Goal: Information Seeking & Learning: Find specific fact

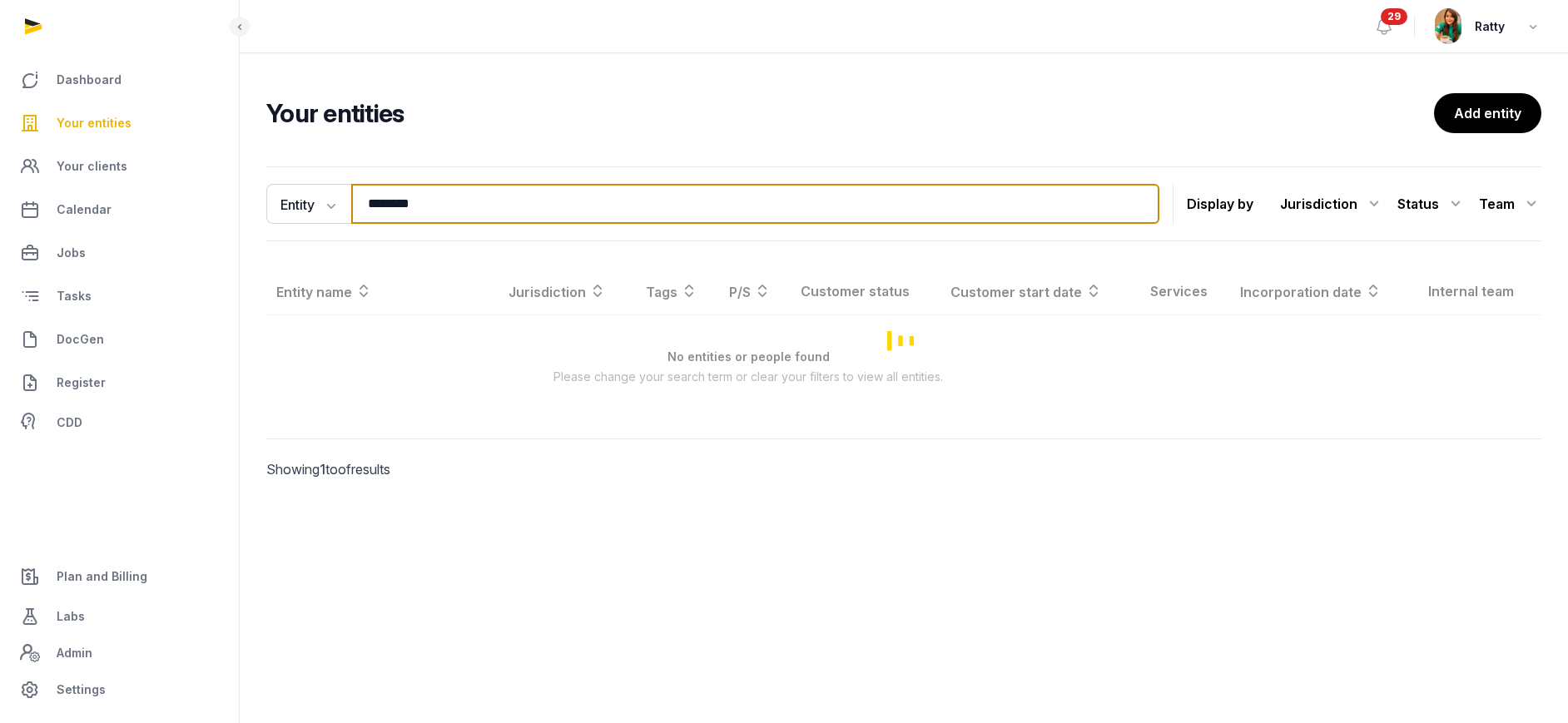
drag, startPoint x: 427, startPoint y: 206, endPoint x: 249, endPoint y: 243, distance: 181.8
click at [251, 241] on div "Entity Entity People Tags Services ******** Search Display by Jurisdiction All …" at bounding box center [903, 346] width 1328 height 373
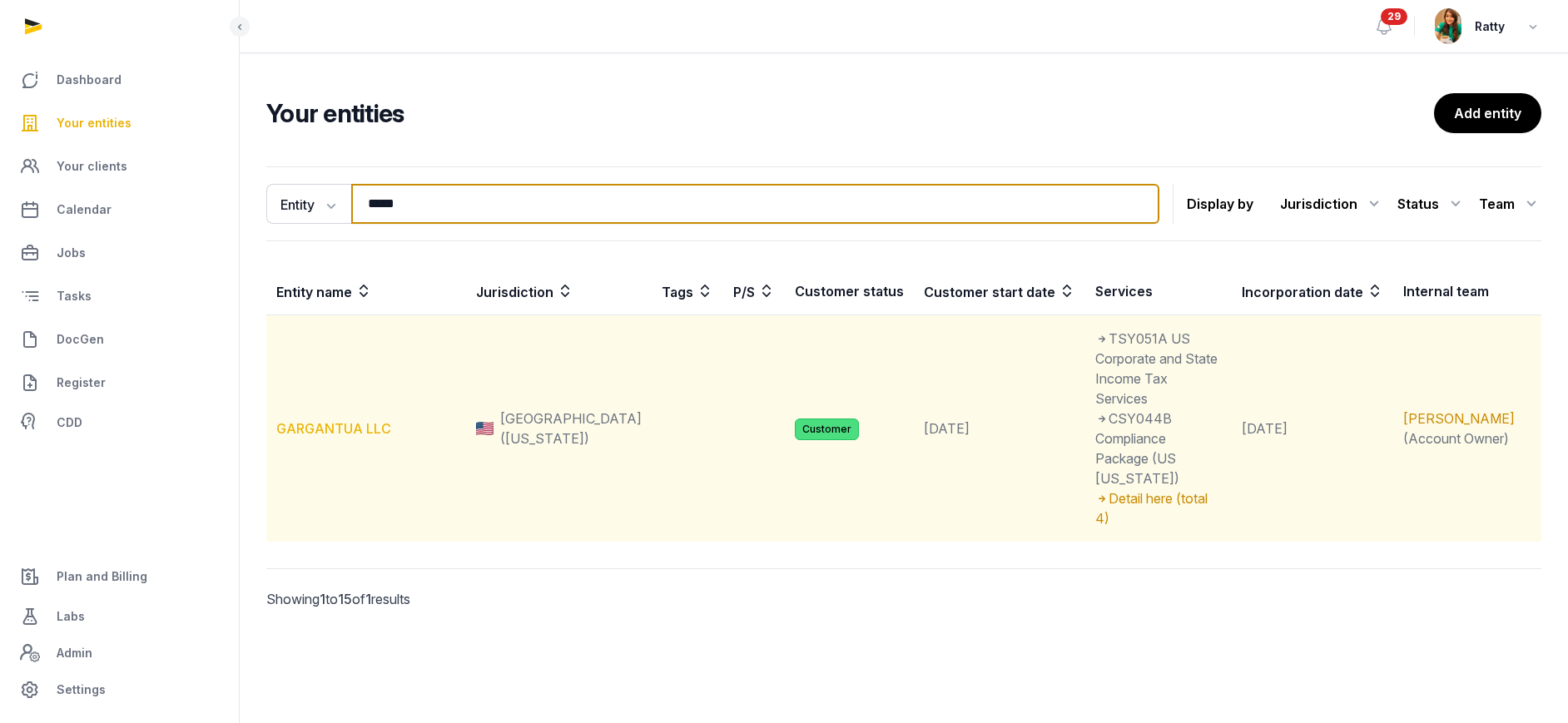
type input "*****"
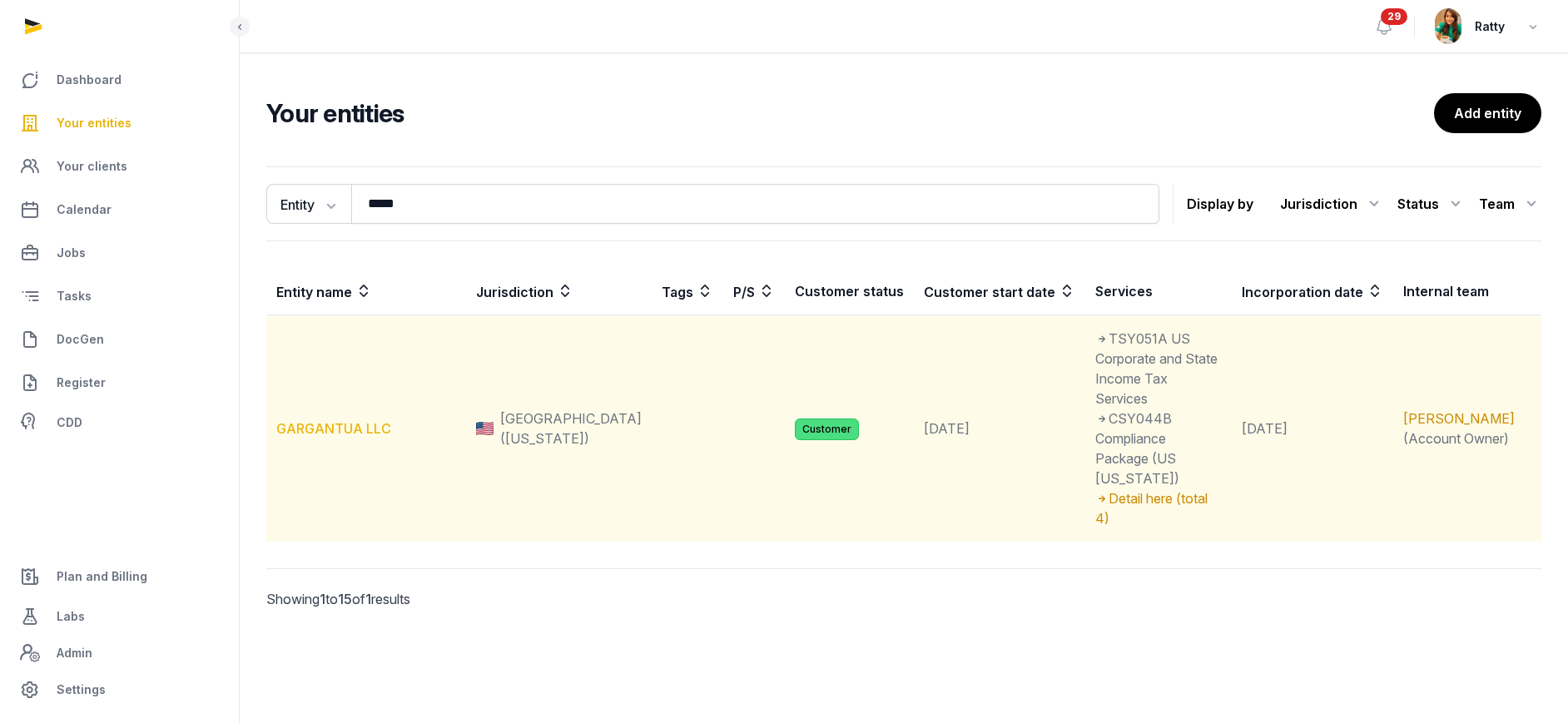
click at [337, 420] on link "GARGANTUA LLC" at bounding box center [334, 428] width 115 height 17
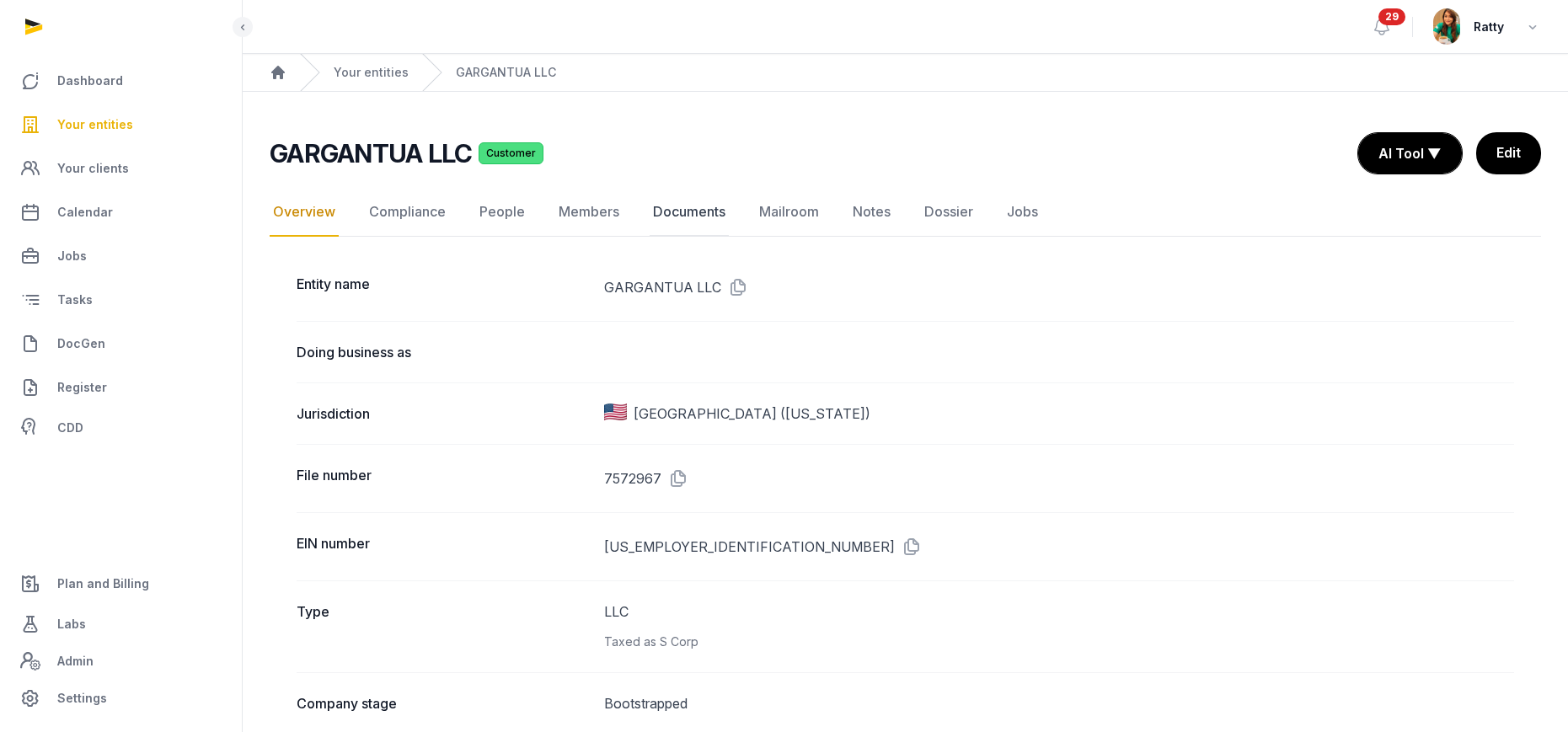
click at [671, 202] on link "Documents" at bounding box center [689, 212] width 79 height 49
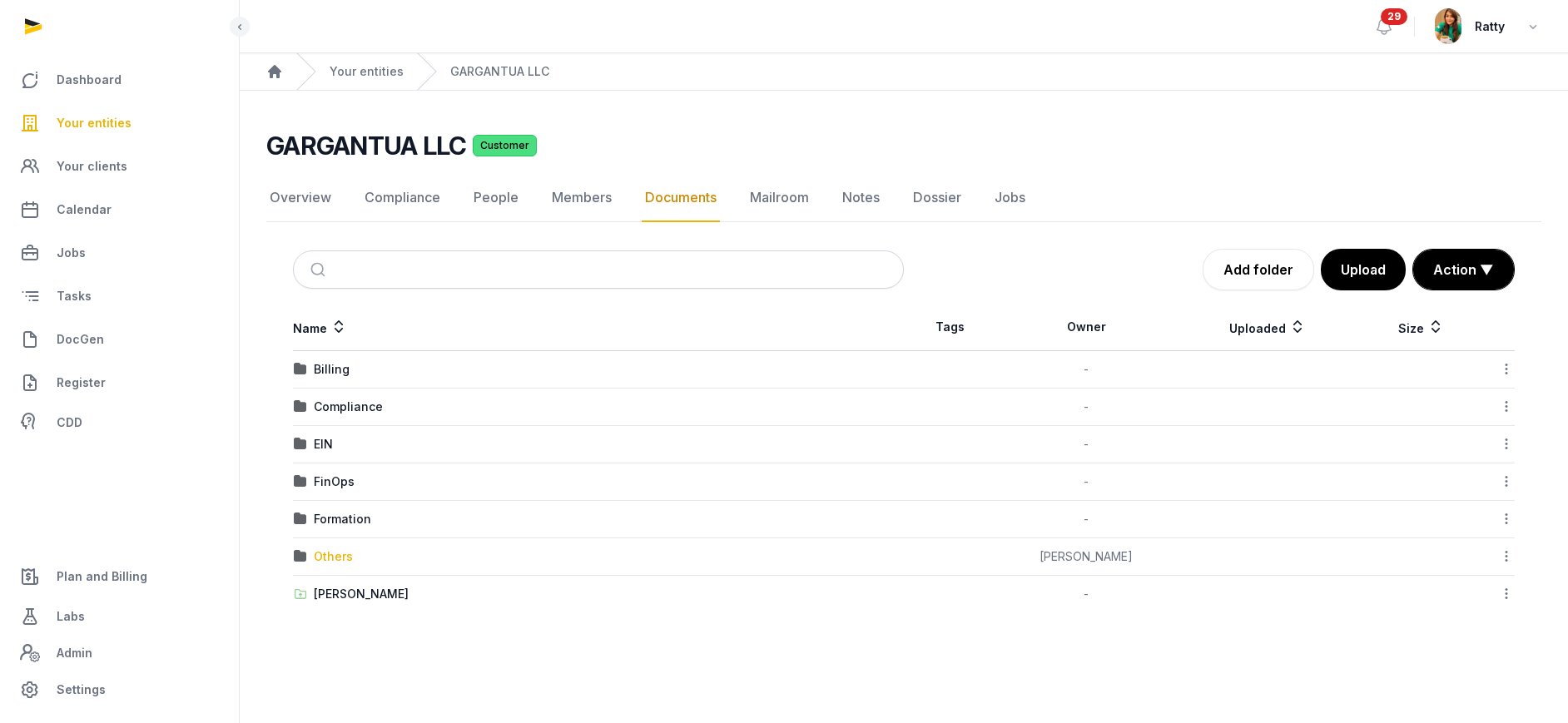
click at [330, 561] on div "Others" at bounding box center [333, 556] width 39 height 17
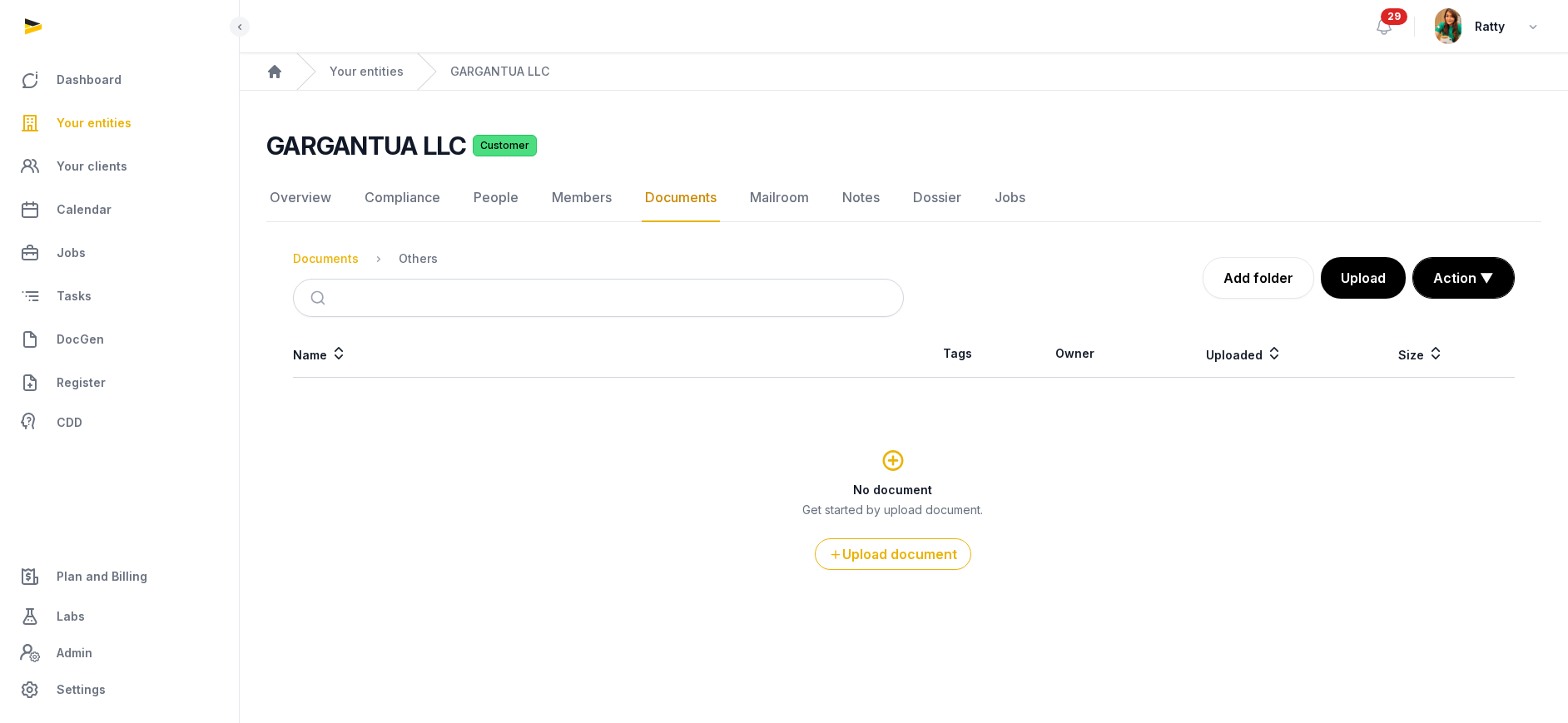
click at [325, 255] on div "Documents" at bounding box center [325, 259] width 66 height 17
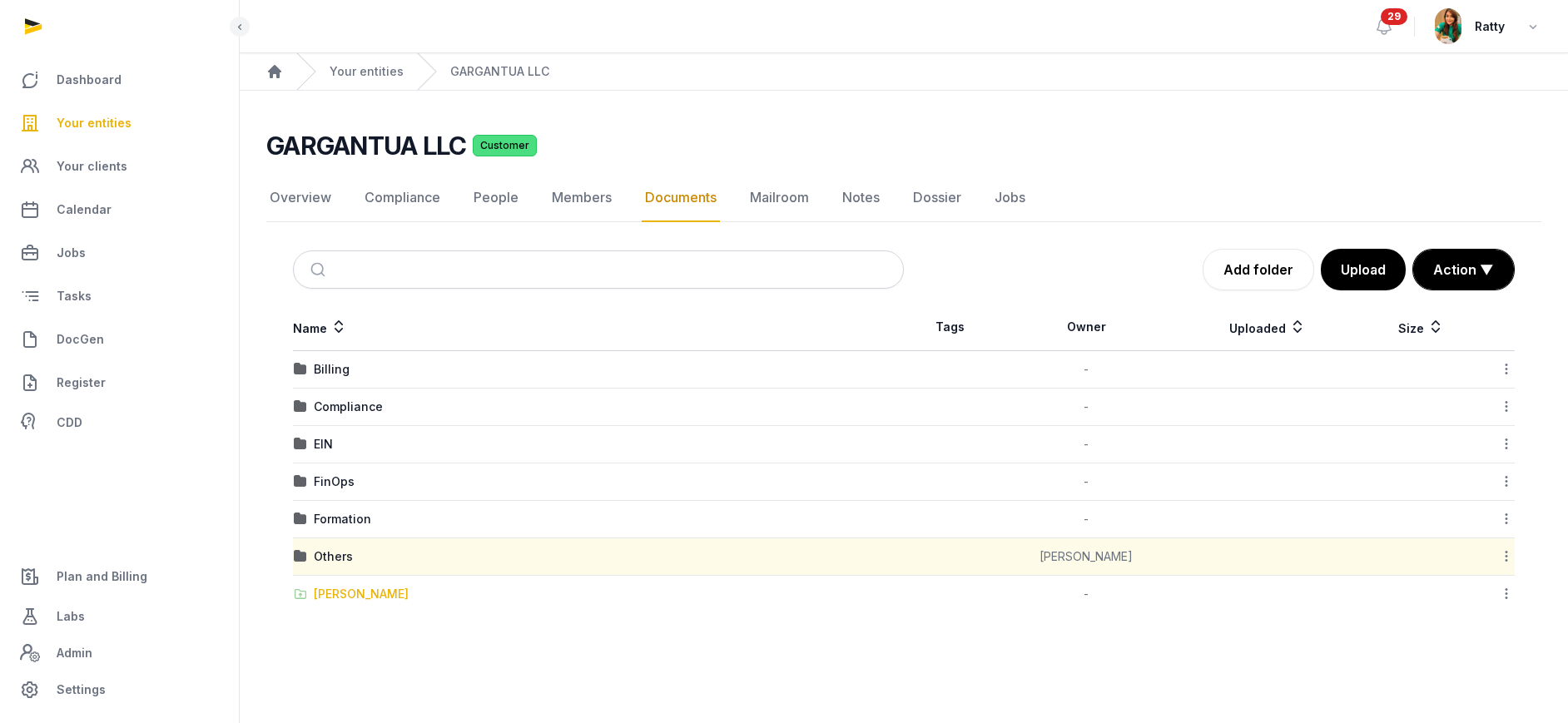
click at [336, 589] on div "[PERSON_NAME]" at bounding box center [361, 594] width 95 height 17
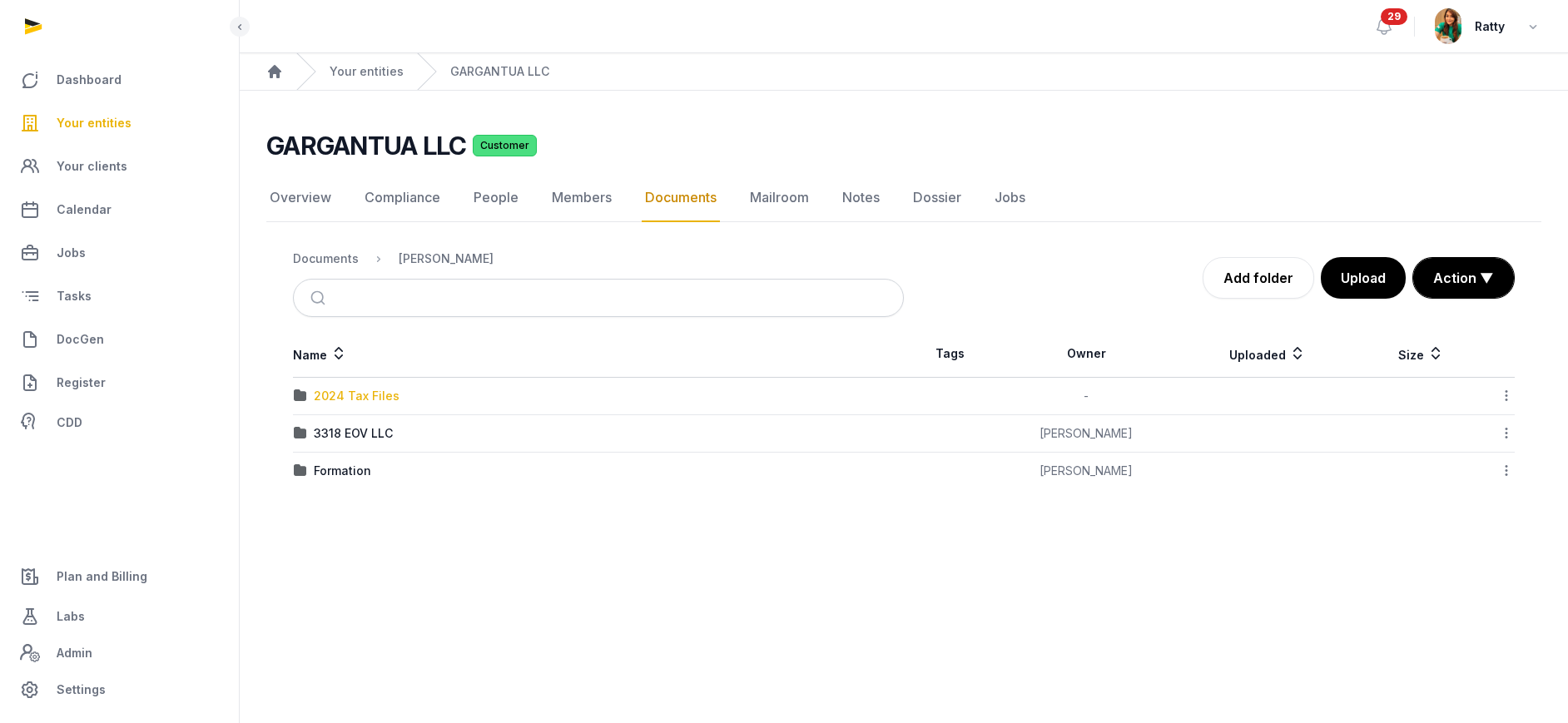
click at [353, 394] on div "2024 Tax Files" at bounding box center [356, 396] width 85 height 17
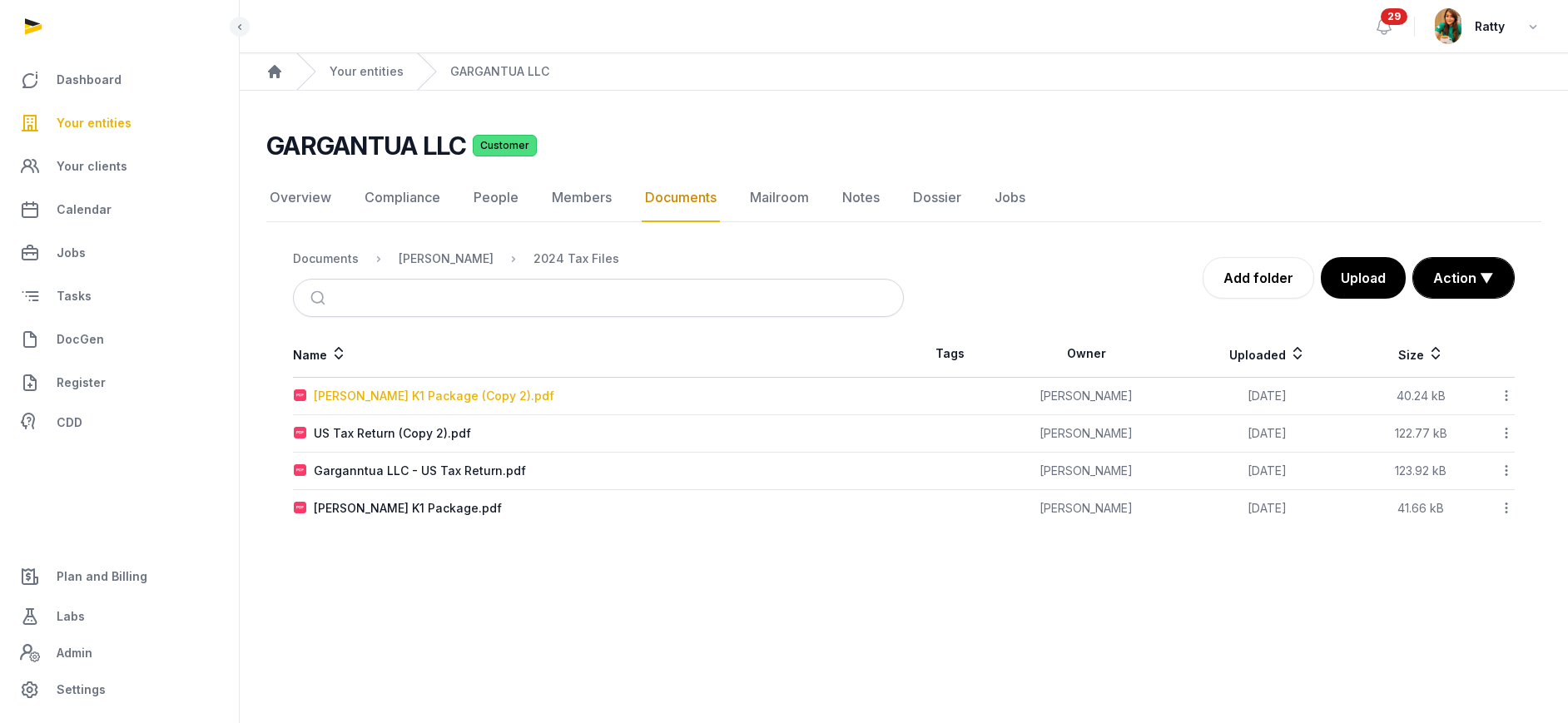
click at [386, 387] on div "[PERSON_NAME] K1 Package (Copy 2).pdf" at bounding box center [433, 396] width 240 height 17
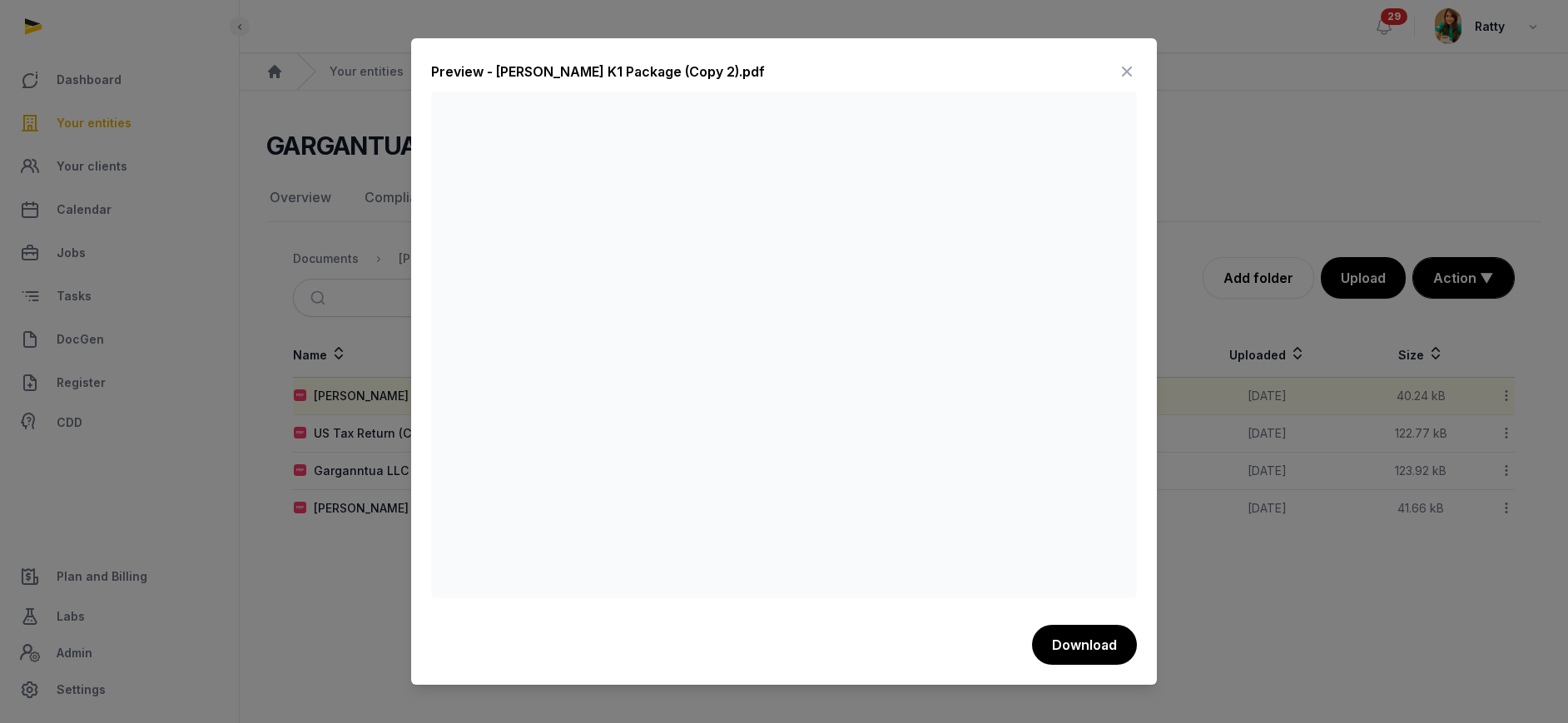
click at [1129, 66] on icon at bounding box center [1127, 71] width 20 height 27
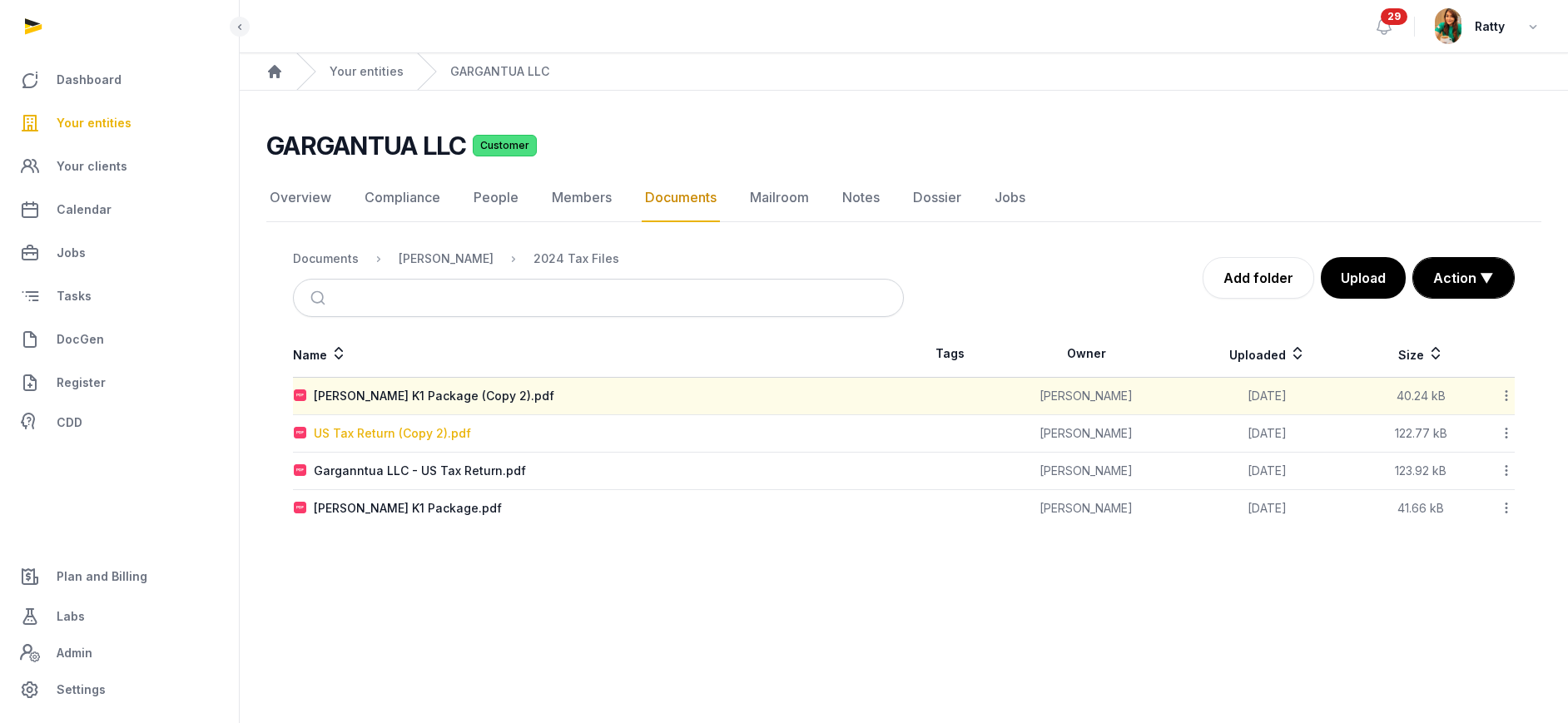
click at [395, 436] on div "US Tax Return (Copy 2).pdf" at bounding box center [392, 434] width 158 height 17
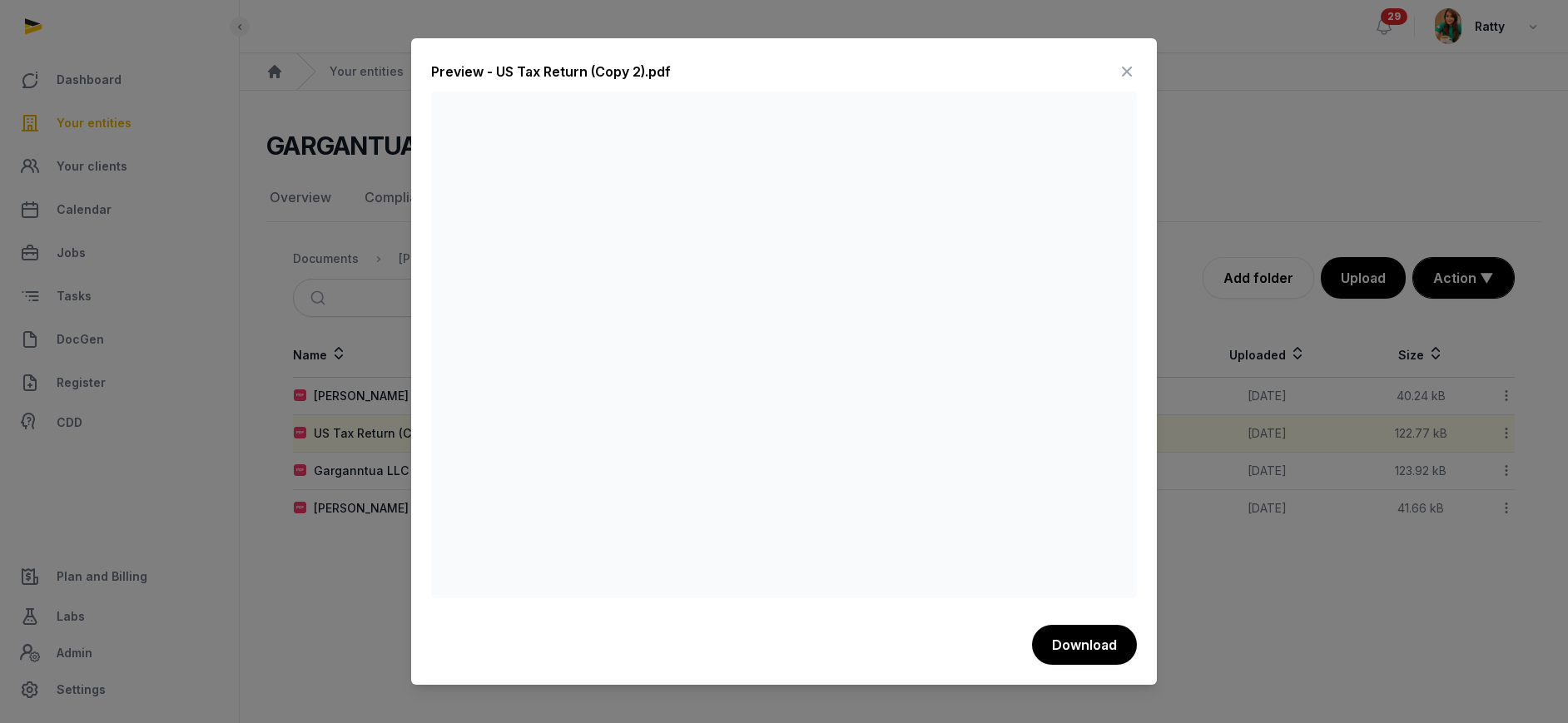
click at [1126, 70] on icon at bounding box center [1127, 71] width 20 height 27
